Goal: Task Accomplishment & Management: Complete application form

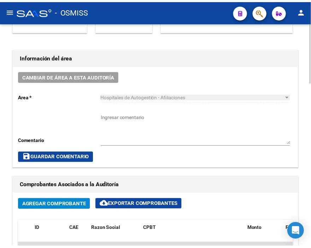
scroll to position [118, 0]
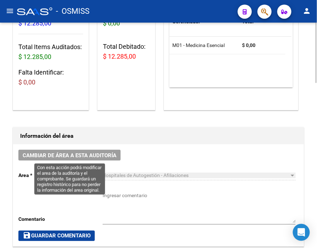
click at [57, 158] on span "Cambiar de área a esta auditoría" at bounding box center [70, 155] width 94 height 6
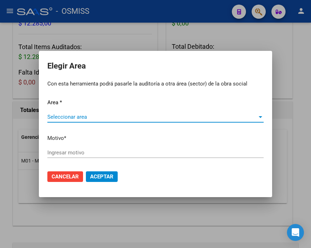
click at [75, 114] on span "Seleccionar area" at bounding box center [152, 117] width 210 height 6
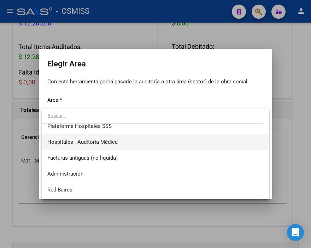
click at [111, 146] on span "Hospitales - Auditoría Médica" at bounding box center [155, 142] width 216 height 16
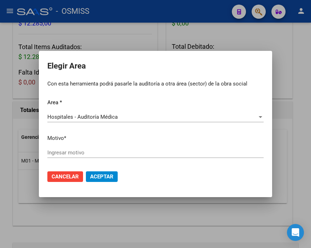
click at [82, 148] on div "Ingresar motivo" at bounding box center [155, 152] width 216 height 11
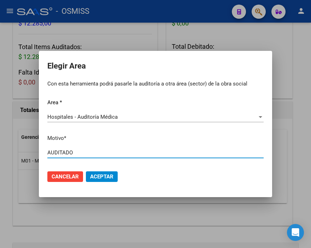
type input "AUDITADO"
click at [111, 174] on span "Aceptar" at bounding box center [101, 176] width 23 height 6
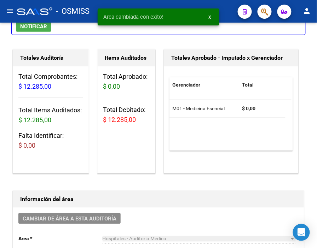
scroll to position [0, 0]
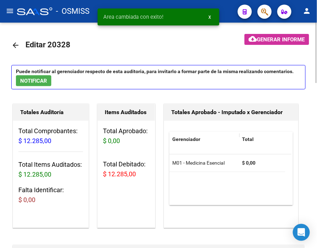
click at [16, 43] on mat-icon "arrow_back" at bounding box center [15, 45] width 8 height 8
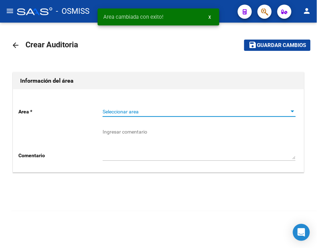
click at [119, 111] on span "Seleccionar area" at bounding box center [195, 112] width 187 height 6
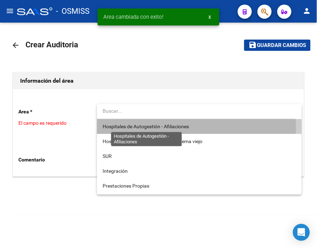
click at [139, 128] on span "Hospitales de Autogestión - Afiliaciones" at bounding box center [145, 127] width 86 height 6
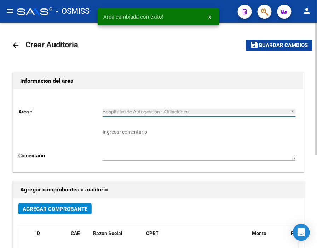
click at [71, 206] on span "Agregar Comprobante" at bounding box center [55, 209] width 65 height 6
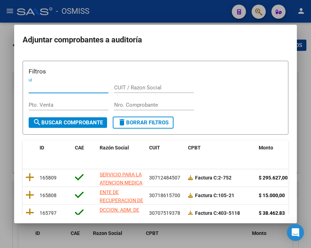
click at [120, 107] on input "Nro. Comprobante" at bounding box center [154, 105] width 80 height 6
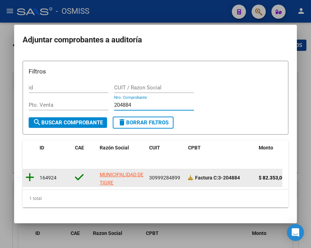
type input "204884"
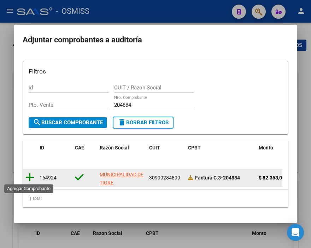
click at [26, 175] on icon at bounding box center [29, 177] width 9 height 10
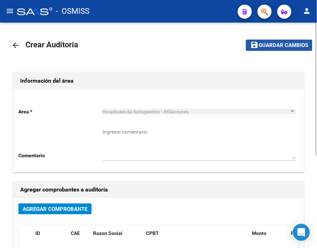
click at [267, 43] on span "Guardar cambios" at bounding box center [282, 45] width 49 height 6
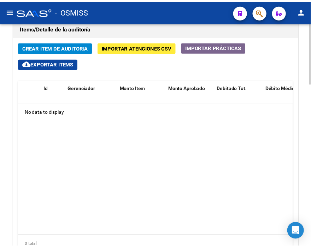
scroll to position [510, 0]
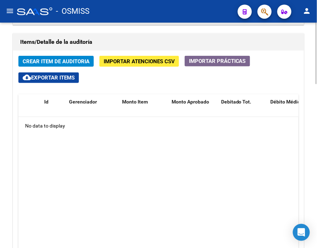
drag, startPoint x: 193, startPoint y: 124, endPoint x: 114, endPoint y: 79, distance: 91.0
click at [193, 124] on div "No data to display" at bounding box center [158, 126] width 280 height 18
click at [53, 59] on span "Crear Item de Auditoria" at bounding box center [56, 61] width 67 height 6
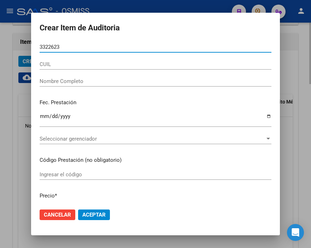
type input "33226231"
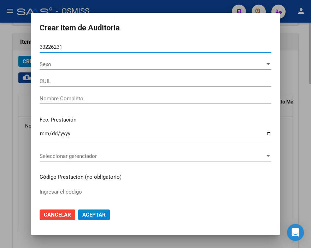
type input "27332262314"
type input "[PERSON_NAME] [PERSON_NAME]"
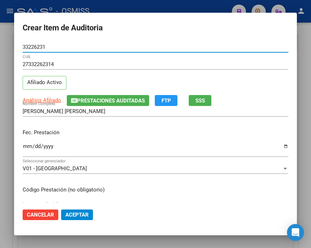
type input "33226231"
click at [27, 143] on div "Ingresar la fecha" at bounding box center [156, 149] width 266 height 15
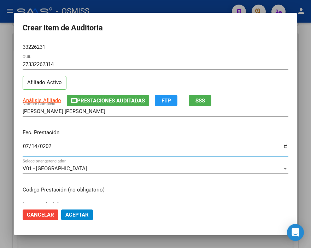
type input "[DATE]"
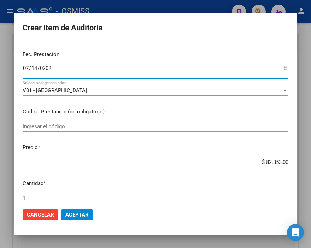
scroll to position [78, 0]
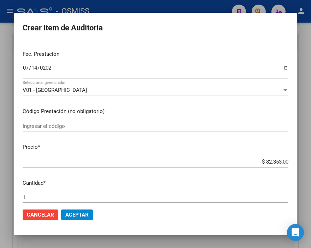
drag, startPoint x: 254, startPoint y: 163, endPoint x: 291, endPoint y: 162, distance: 36.4
click at [291, 162] on mat-dialog-content "33226231 Nro Documento 27332262314 CUIL Afiliado Activo Análisis Afiliado Prest…" at bounding box center [155, 122] width 283 height 161
type input "$ 0,01"
type input "$ 0,11"
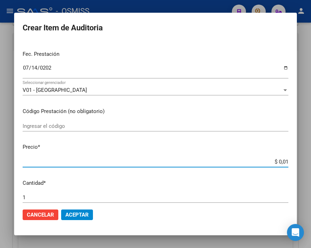
type input "$ 0,11"
type input "$ 1,10"
type input "$ 11,07"
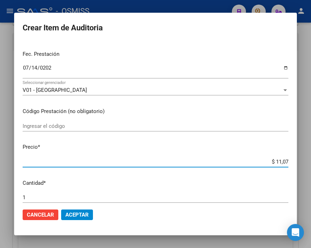
type input "$ 110,76"
type input "$ 1.107,60"
type input "$ 11.076,00"
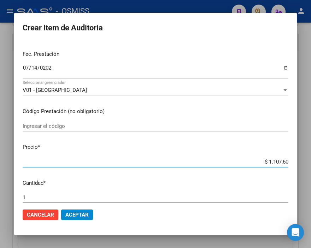
type input "$ 11.076,00"
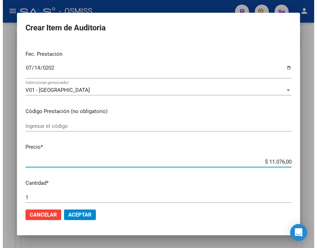
scroll to position [157, 0]
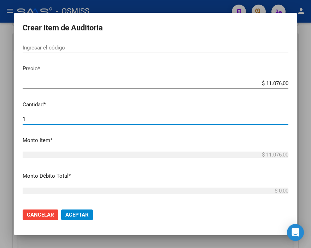
drag, startPoint x: 26, startPoint y: 117, endPoint x: 17, endPoint y: 117, distance: 8.8
click at [17, 117] on mat-dialog-content "33226231 Nro Documento 27332262314 CUIL Afiliado Activo Análisis Afiliado Prest…" at bounding box center [155, 122] width 283 height 161
type input "2"
type input "$ 22.152,00"
type input "2"
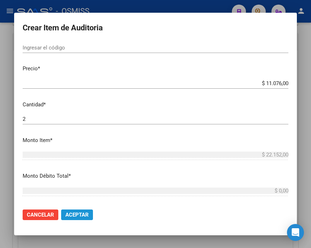
click at [71, 218] on button "Aceptar" at bounding box center [77, 215] width 32 height 11
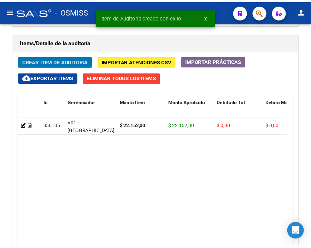
scroll to position [522, 0]
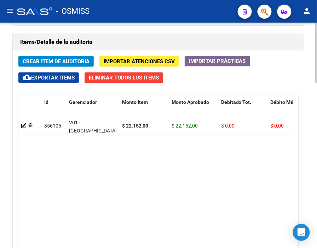
click at [124, 36] on div "Items/Detalle de la auditoría" at bounding box center [158, 42] width 290 height 17
click at [65, 57] on button "Crear Item de Auditoria" at bounding box center [55, 61] width 75 height 11
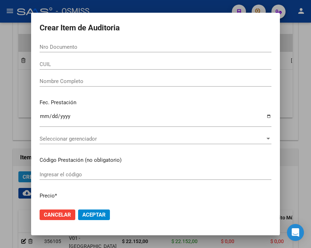
scroll to position [637, 0]
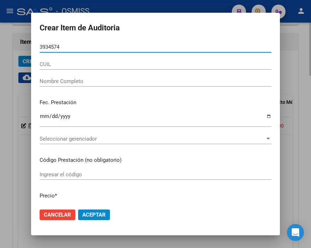
type input "39345748"
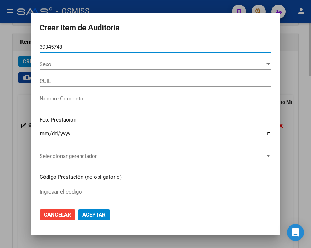
type input "20393457482"
type input "[PERSON_NAME]"
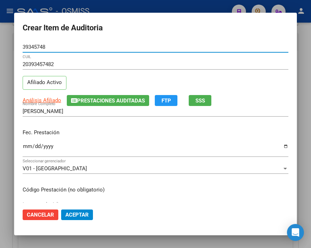
type input "39345748"
click at [25, 144] on input "Ingresar la fecha" at bounding box center [156, 148] width 266 height 11
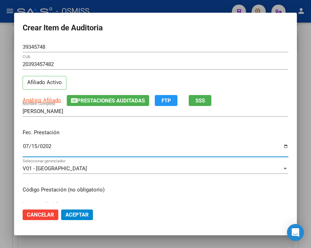
type input "[DATE]"
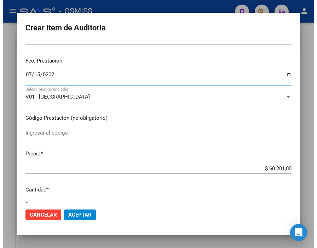
scroll to position [78, 0]
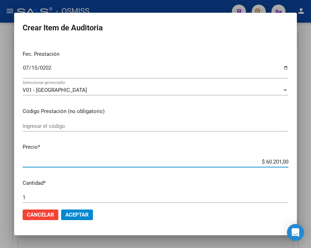
drag, startPoint x: 244, startPoint y: 161, endPoint x: 291, endPoint y: 163, distance: 46.7
click at [291, 163] on mat-dialog-content "39345748 Nro Documento 20393457482 CUIL Afiliado Activo Análisis Afiliado Prest…" at bounding box center [155, 122] width 283 height 161
type input "$ 0,01"
type input "$ 0,11"
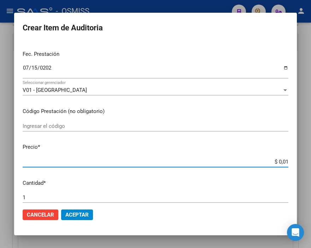
type input "$ 0,11"
type input "$ 1,10"
type input "$ 11,07"
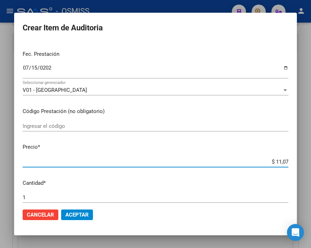
type input "$ 110,76"
type input "$ 1.107,60"
type input "$ 11.076,00"
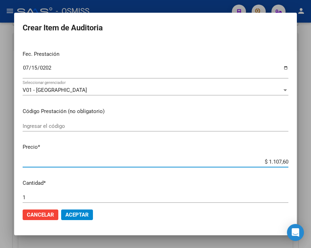
type input "$ 11.076,00"
click at [89, 217] on button "Aceptar" at bounding box center [77, 215] width 32 height 11
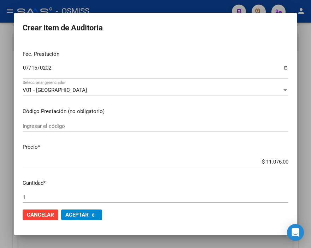
scroll to position [522, 0]
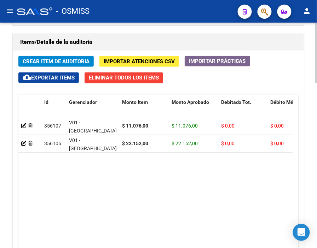
click at [128, 30] on div "Información del área Cambiar de área a esta auditoría Area * Hospitales de Auto…" at bounding box center [158, 16] width 294 height 600
click at [58, 61] on span "Crear Item de Auditoria" at bounding box center [56, 61] width 67 height 6
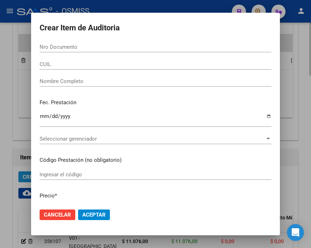
scroll to position [637, 0]
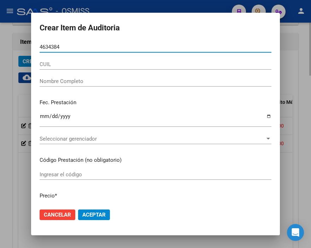
type input "46343842"
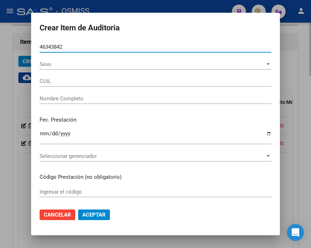
type input "20463438421"
type input "[PERSON_NAME]"
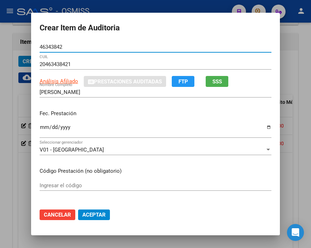
type input "46343842"
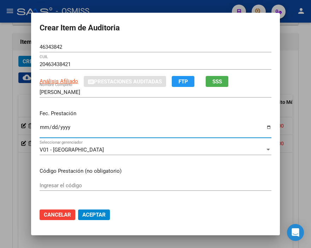
click at [40, 124] on input "Ingresar la fecha" at bounding box center [156, 129] width 232 height 11
type input "[DATE]"
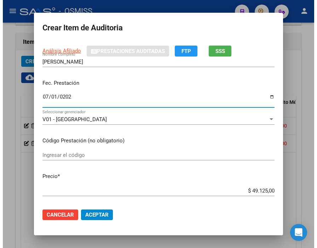
scroll to position [78, 0]
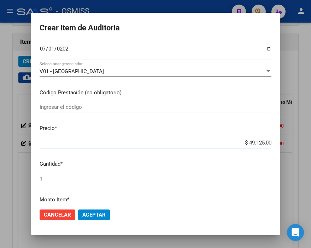
drag, startPoint x: 225, startPoint y: 145, endPoint x: 291, endPoint y: 145, distance: 65.7
click at [291, 145] on div "Crear Item de Auditoria 46343842 Nro Documento 20463438421 CUIL Análisis Afilia…" at bounding box center [155, 124] width 311 height 248
type input "$ 0,01"
type input "$ 0,11"
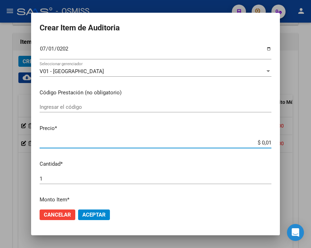
type input "$ 0,11"
type input "$ 1,10"
type input "$ 11,07"
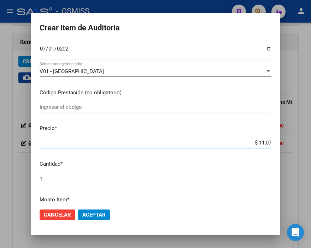
type input "$ 110,76"
type input "$ 1.107,60"
type input "$ 11.076,00"
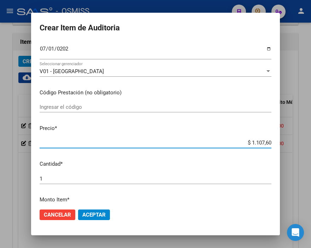
type input "$ 11.076,00"
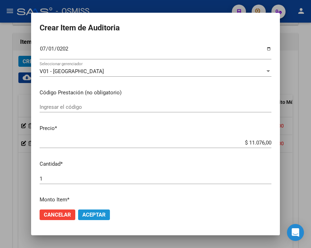
click at [95, 213] on span "Aceptar" at bounding box center [93, 215] width 23 height 6
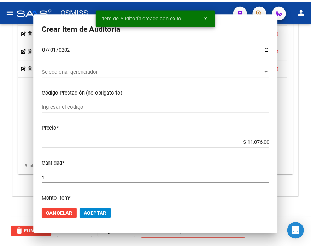
scroll to position [522, 0]
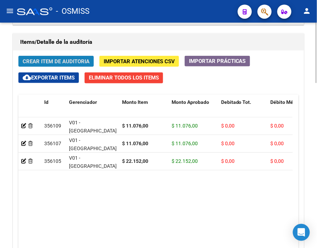
click at [48, 59] on span "Crear Item de Auditoria" at bounding box center [56, 61] width 67 height 6
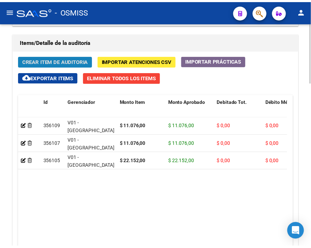
scroll to position [637, 0]
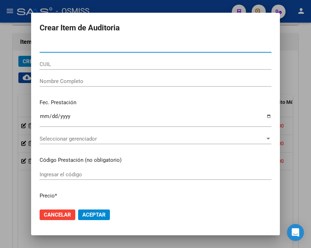
click at [54, 48] on input "Nro Documento" at bounding box center [156, 47] width 232 height 6
type input "12546575"
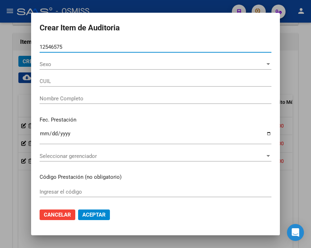
type input "27125465752"
type input "[PERSON_NAME] [PERSON_NAME]"
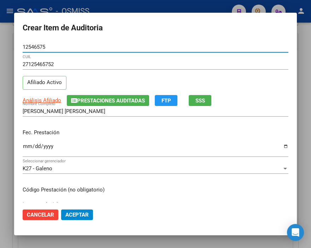
type input "12546575"
click at [29, 146] on input "Ingresar la fecha" at bounding box center [156, 148] width 266 height 11
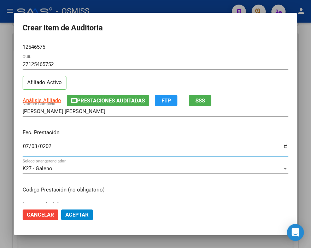
type input "[DATE]"
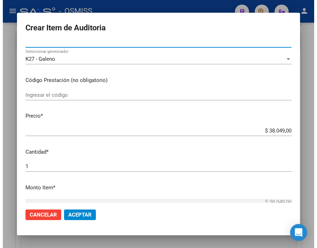
scroll to position [118, 0]
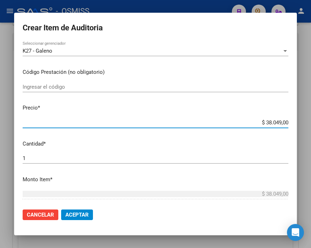
drag, startPoint x: 250, startPoint y: 121, endPoint x: 291, endPoint y: 124, distance: 40.8
click at [291, 124] on mat-dialog-content "12546575 Nro Documento 27125465752 CUIL Afiliado Activo Análisis Afiliado Prest…" at bounding box center [155, 122] width 283 height 161
type input "$ 0,03"
type input "$ 0,39"
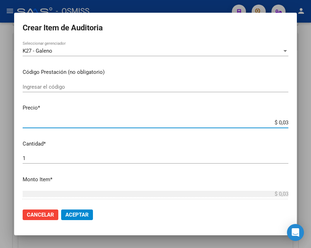
type input "$ 0,39"
type input "$ 3,98"
type input "$ 39,87"
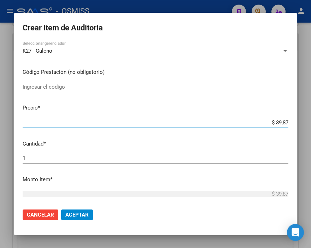
type input "$ 398,70"
type input "$ 3.987,00"
click at [82, 213] on span "Aceptar" at bounding box center [76, 215] width 23 height 6
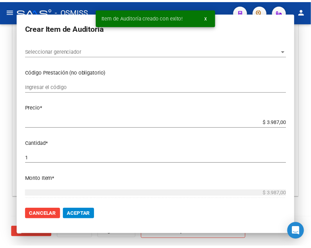
scroll to position [522, 0]
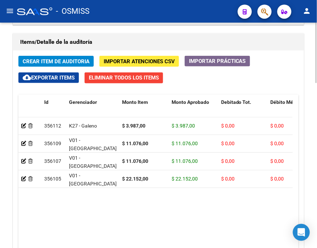
click at [146, 36] on div "Items/Detalle de la auditoría" at bounding box center [158, 42] width 290 height 17
click at [55, 60] on span "Crear Item de Auditoria" at bounding box center [56, 61] width 67 height 6
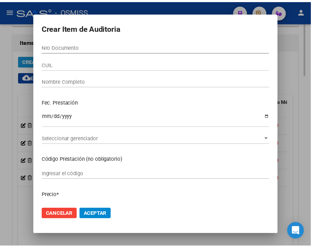
scroll to position [637, 0]
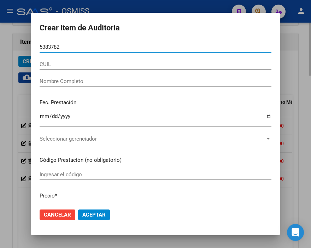
type input "53837821"
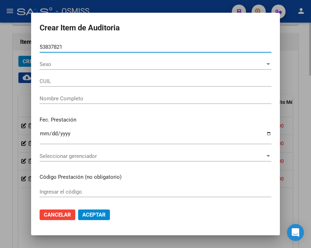
type input "20538378217"
type input "MU�[PERSON_NAME]"
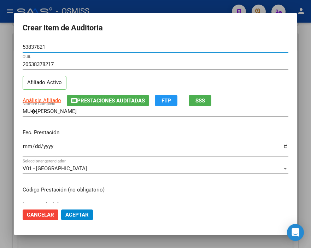
type input "53837821"
click at [27, 146] on input "Ingresar la fecha" at bounding box center [156, 148] width 266 height 11
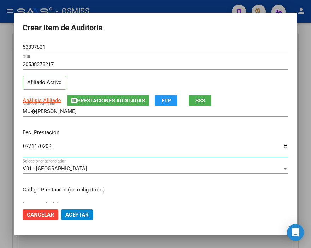
type input "[DATE]"
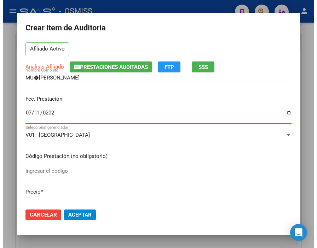
scroll to position [78, 0]
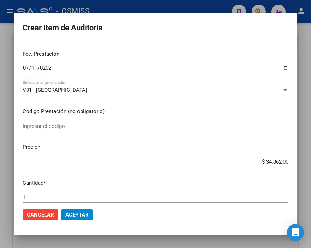
drag, startPoint x: 245, startPoint y: 162, endPoint x: 291, endPoint y: 161, distance: 45.6
click at [291, 161] on mat-dialog-content "53837821 Nro Documento 20538378217 CUIL Afiliado Activo Análisis Afiliado Prest…" at bounding box center [155, 122] width 283 height 161
type input "$ 0,01"
type input "$ 0,11"
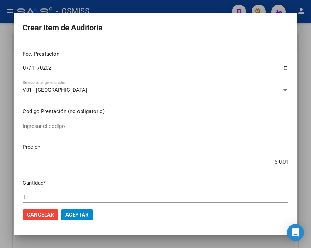
type input "$ 0,11"
type input "$ 1,19"
type input "$ 11,91"
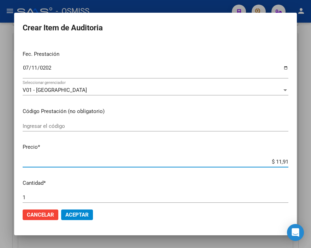
type input "$ 119,10"
type input "$ 1.191,00"
type input "$ 11.910,00"
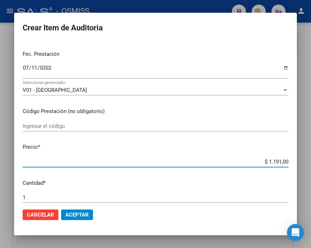
type input "$ 11.910,00"
click at [80, 219] on button "Aceptar" at bounding box center [77, 215] width 32 height 11
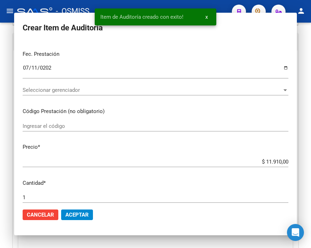
scroll to position [522, 0]
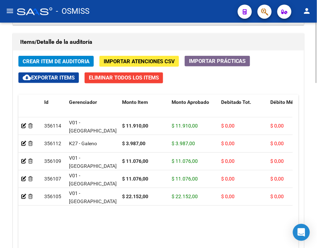
click at [127, 35] on div "Items/Detalle de la auditoría" at bounding box center [158, 42] width 290 height 17
click at [43, 57] on button "Crear Item de Auditoria" at bounding box center [55, 61] width 75 height 11
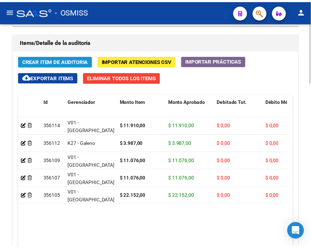
scroll to position [637, 0]
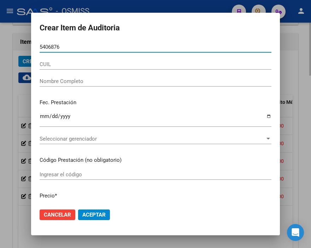
type input "54068765"
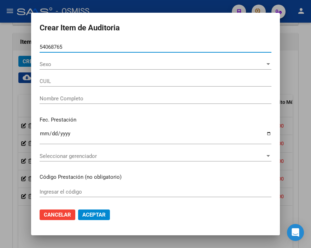
type input "27540687655"
type input "[PERSON_NAME] [PERSON_NAME]"
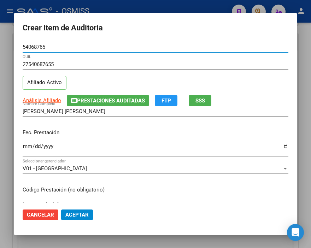
type input "54068765"
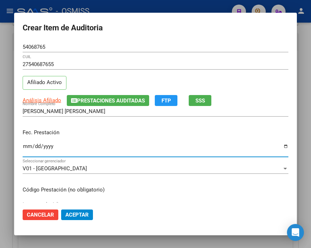
click at [23, 147] on input "Ingresar la fecha" at bounding box center [156, 148] width 266 height 11
type input "[DATE]"
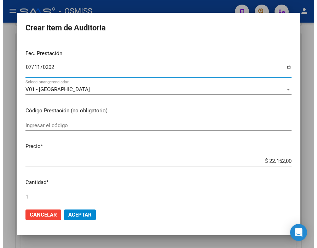
scroll to position [118, 0]
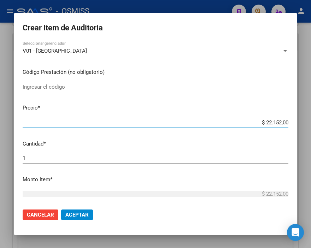
drag, startPoint x: 235, startPoint y: 124, endPoint x: 262, endPoint y: 122, distance: 27.4
click at [291, 124] on mat-dialog-content "54068765 Nro Documento 27540687655 CUIL Afiliado Activo Análisis Afiliado Prest…" at bounding box center [155, 122] width 283 height 161
type input "$ 0,01"
type input "$ 0,11"
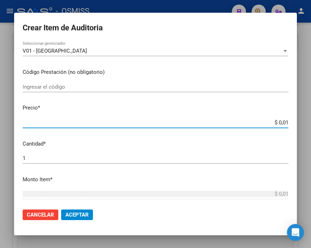
type input "$ 0,11"
type input "$ 1,10"
type input "$ 11,07"
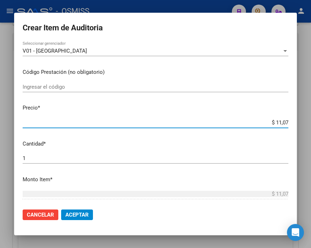
type input "$ 110,76"
type input "$ 1.107,60"
type input "$ 11.076,00"
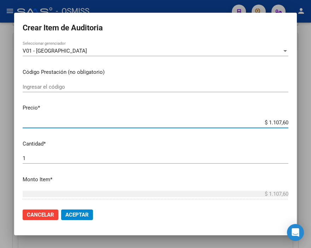
type input "$ 11.076,00"
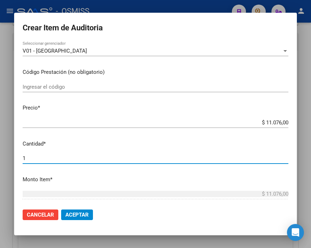
drag, startPoint x: 45, startPoint y: 160, endPoint x: 0, endPoint y: 160, distance: 44.9
click at [0, 160] on div "Crear Item de Auditoria 54068765 Nro Documento 27540687655 CUIL Afiliado Activo…" at bounding box center [155, 124] width 311 height 248
type input "2"
type input "$ 22.152,00"
type input "2"
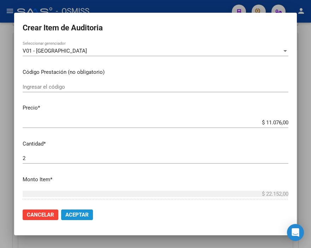
click at [70, 216] on button "Aceptar" at bounding box center [77, 215] width 32 height 11
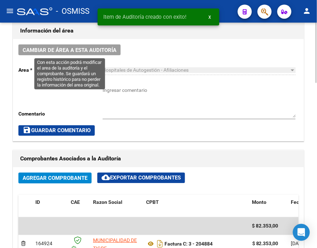
click at [78, 54] on button "Cambiar de área a esta auditoría" at bounding box center [69, 50] width 102 height 11
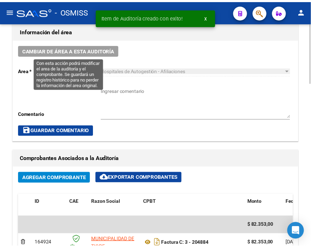
scroll to position [338, 0]
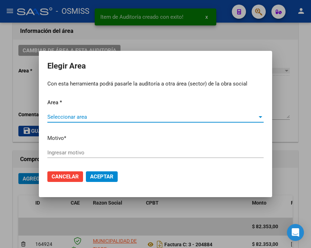
click at [71, 116] on span "Seleccionar area" at bounding box center [152, 117] width 210 height 6
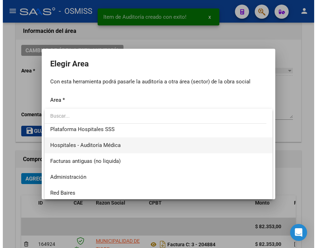
scroll to position [118, 0]
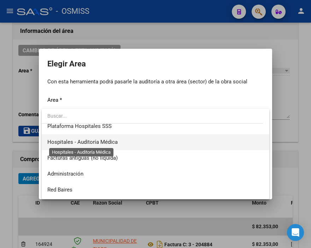
click at [105, 136] on span "Hospitales - Auditoría Médica" at bounding box center [155, 142] width 216 height 16
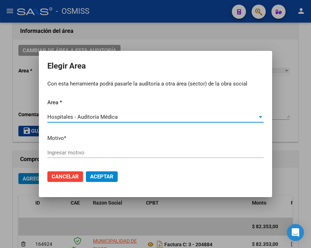
click at [69, 154] on input "Ingresar motivo" at bounding box center [155, 152] width 216 height 6
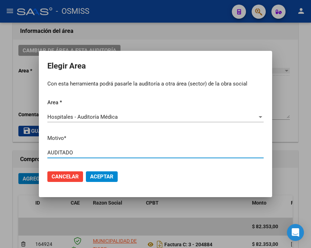
type input "AUDITADO"
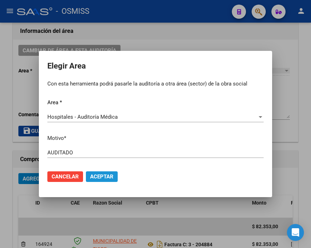
click at [105, 174] on span "Aceptar" at bounding box center [101, 176] width 23 height 6
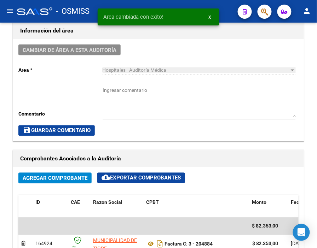
scroll to position [0, 0]
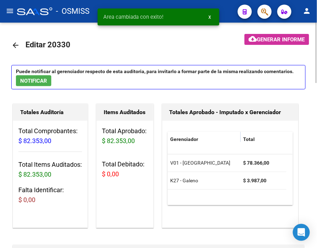
click at [15, 47] on mat-icon "arrow_back" at bounding box center [15, 45] width 8 height 8
